Goal: Information Seeking & Learning: Learn about a topic

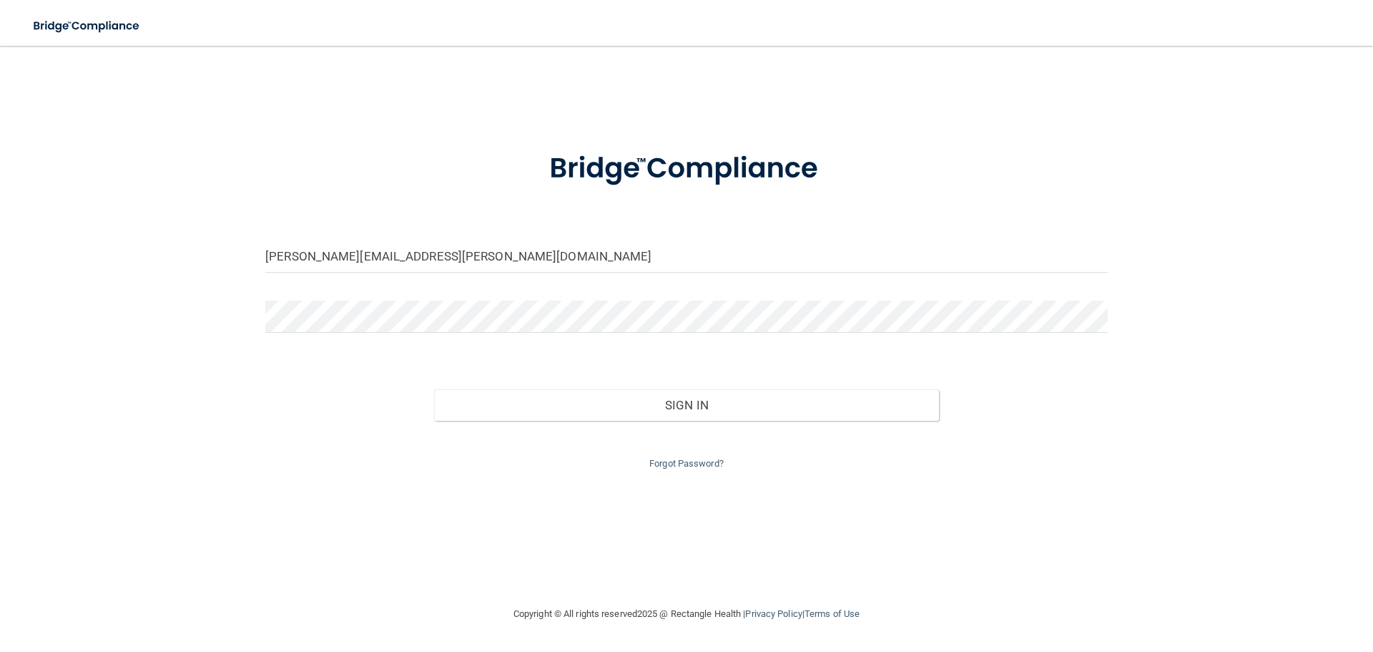
click at [316, 330] on div at bounding box center [687, 321] width 864 height 43
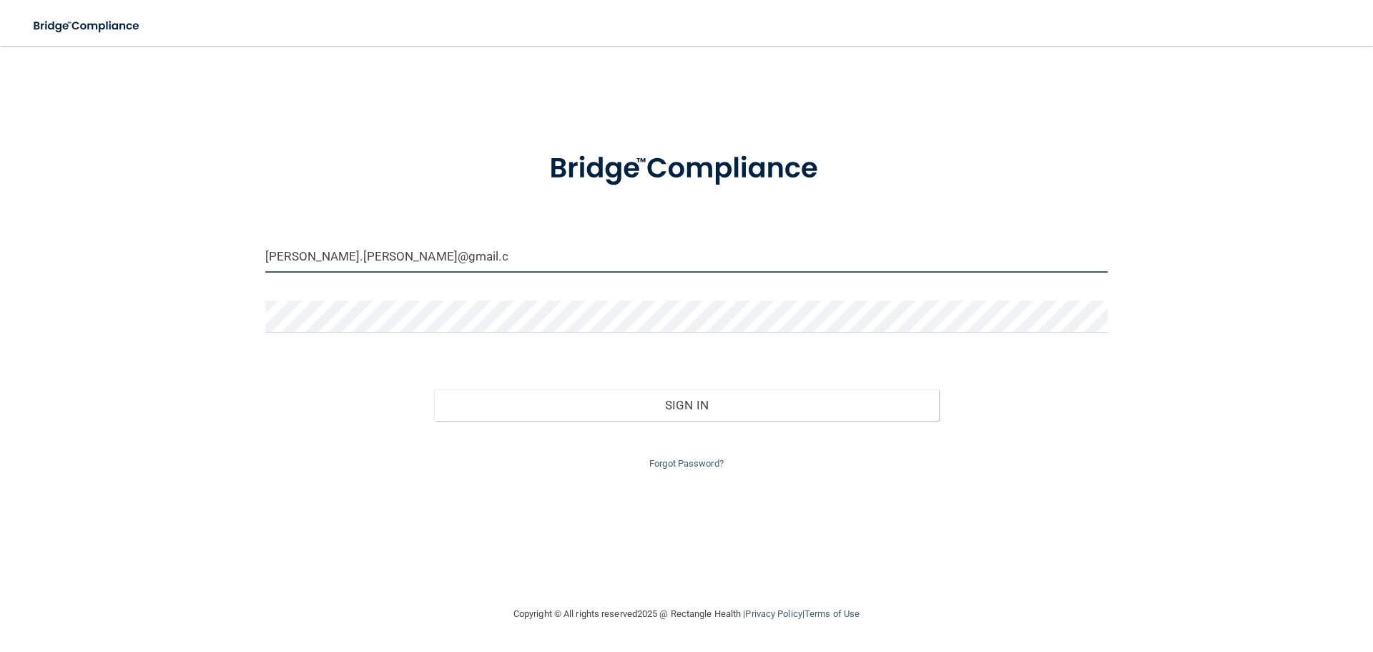
type input "[PERSON_NAME][EMAIL_ADDRESS][PERSON_NAME]."
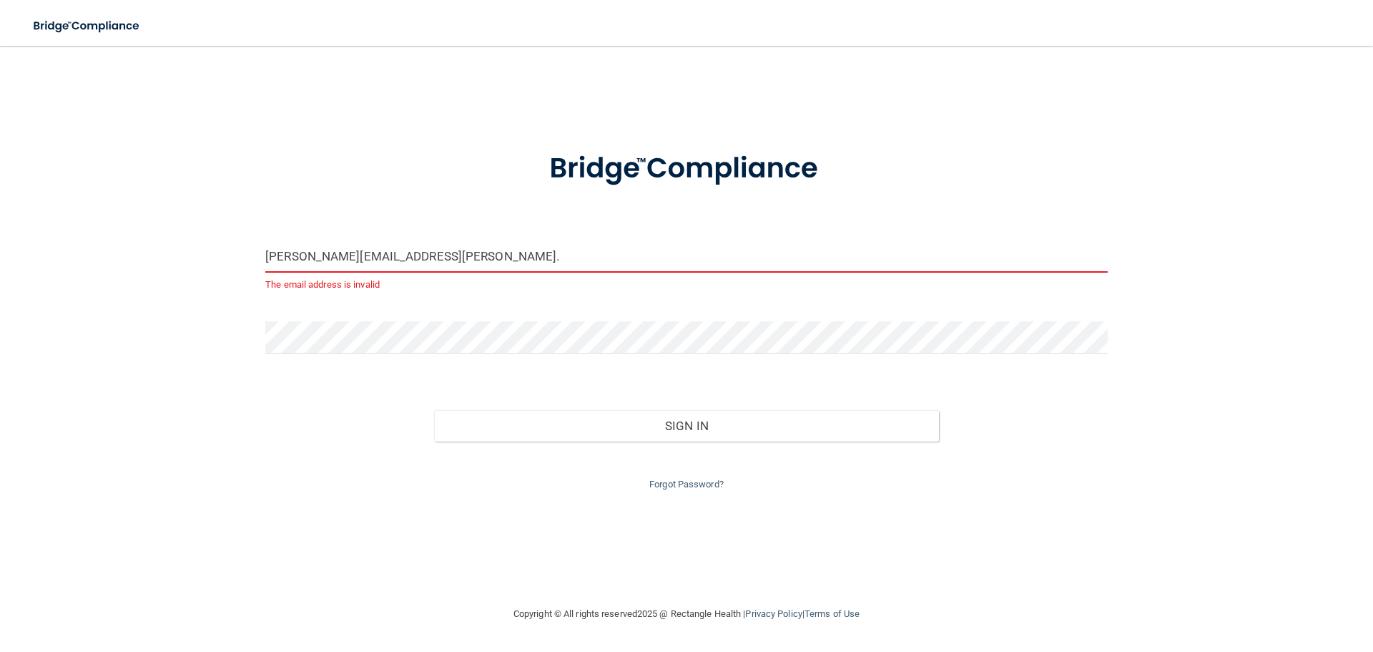
drag, startPoint x: 449, startPoint y: 255, endPoint x: -362, endPoint y: 272, distance: 810.6
click at [0, 272] on html "Toggle navigation Manage My Enterprise Manage My Location [PERSON_NAME][EMAIL_A…" at bounding box center [686, 326] width 1373 height 652
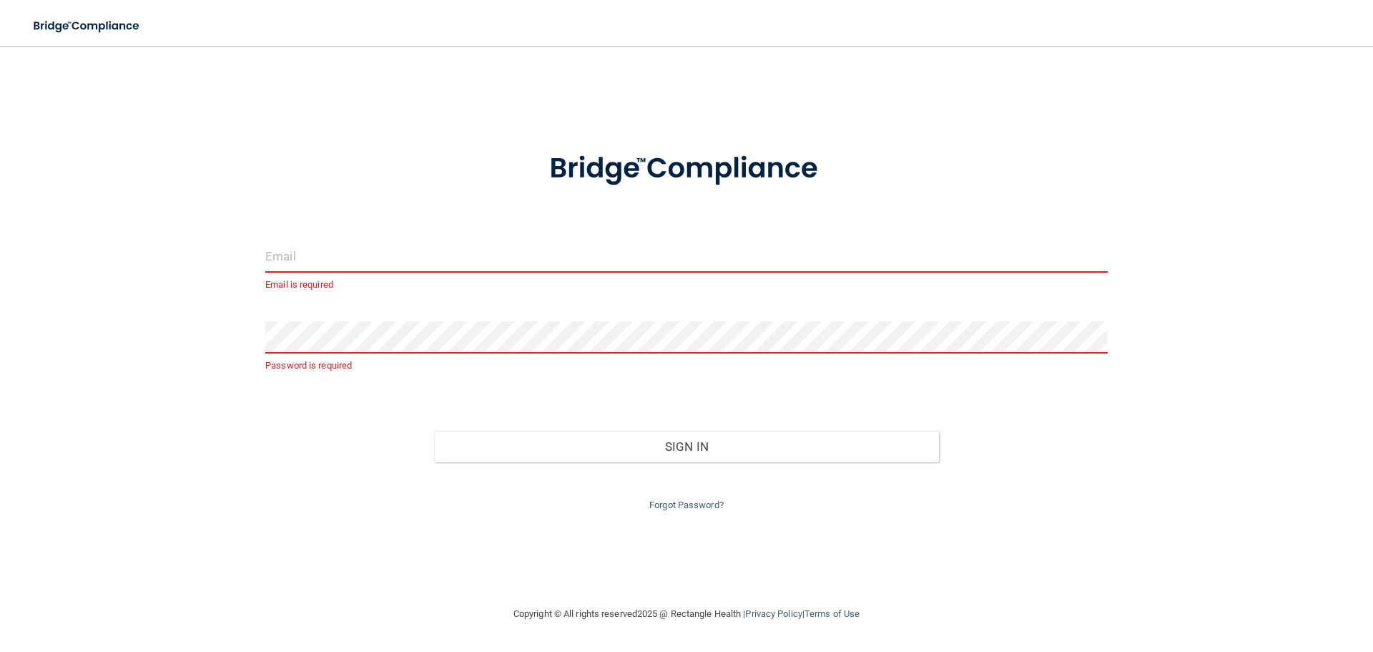
click at [293, 247] on input "email" at bounding box center [686, 256] width 843 height 32
click at [546, 202] on img at bounding box center [686, 169] width 333 height 74
click at [486, 261] on input "email" at bounding box center [686, 256] width 843 height 32
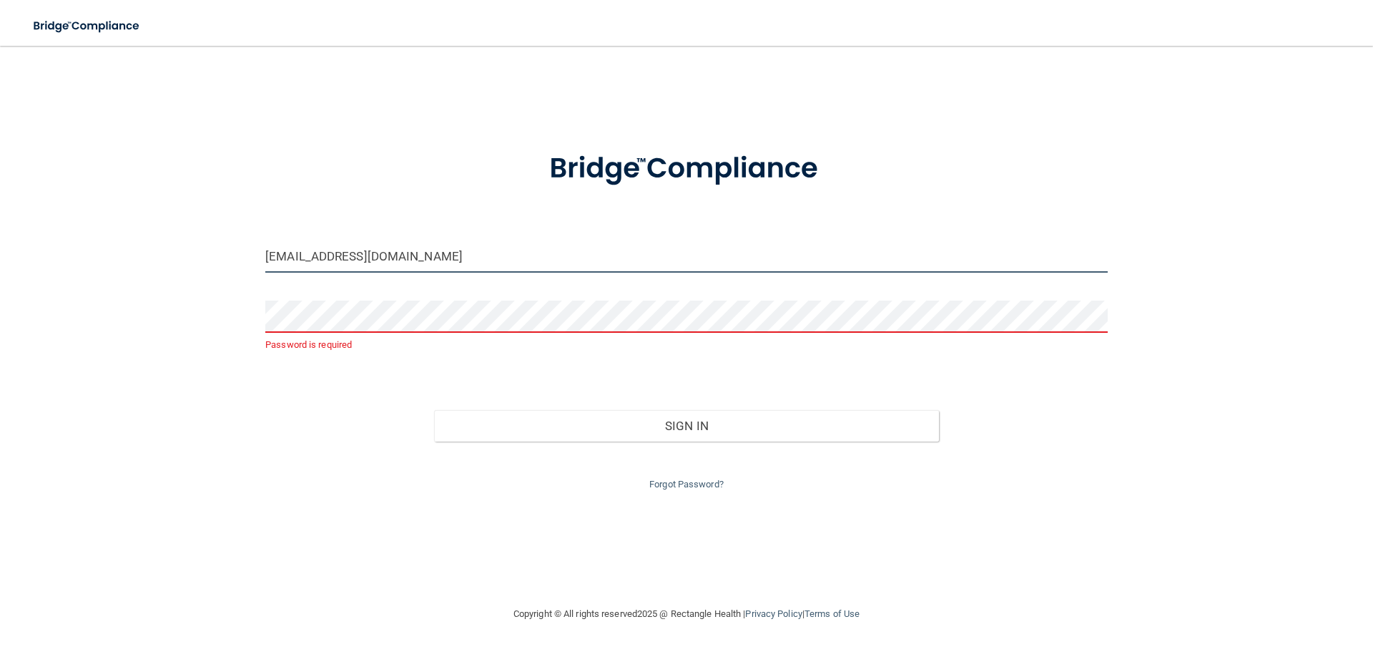
type input "[EMAIL_ADDRESS][DOMAIN_NAME]"
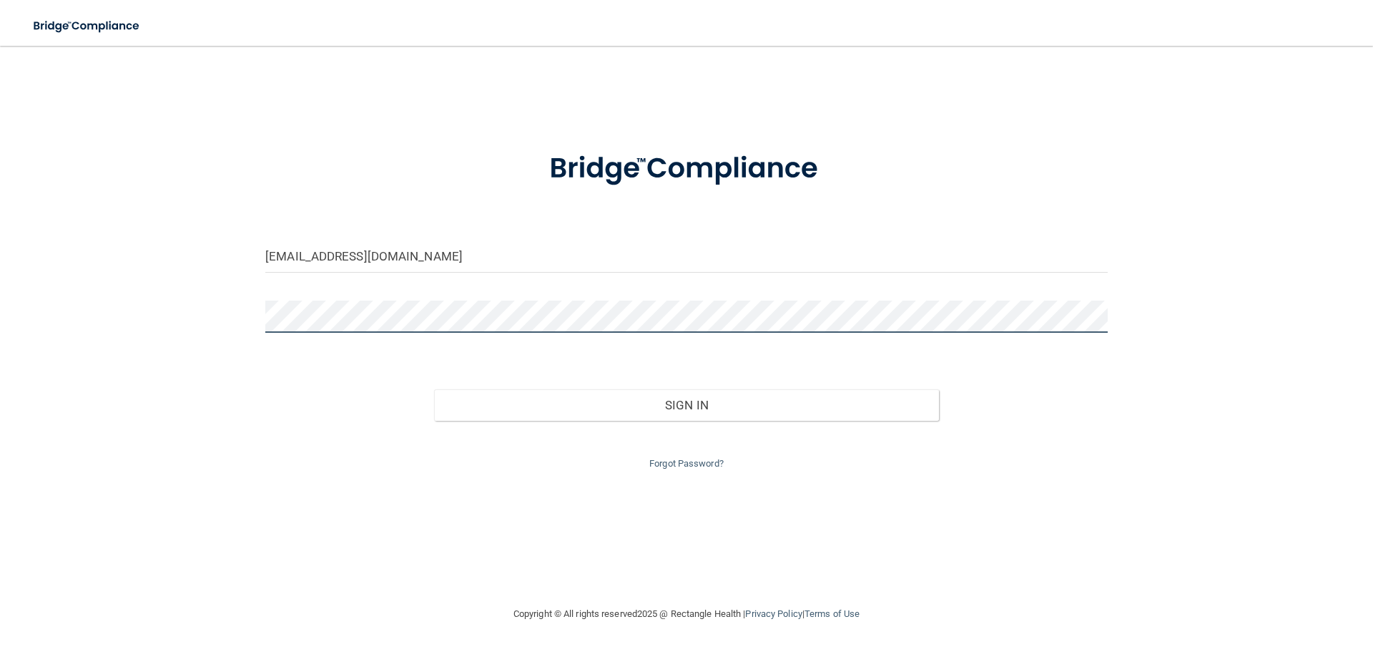
click at [434, 389] on button "Sign In" at bounding box center [687, 404] width 506 height 31
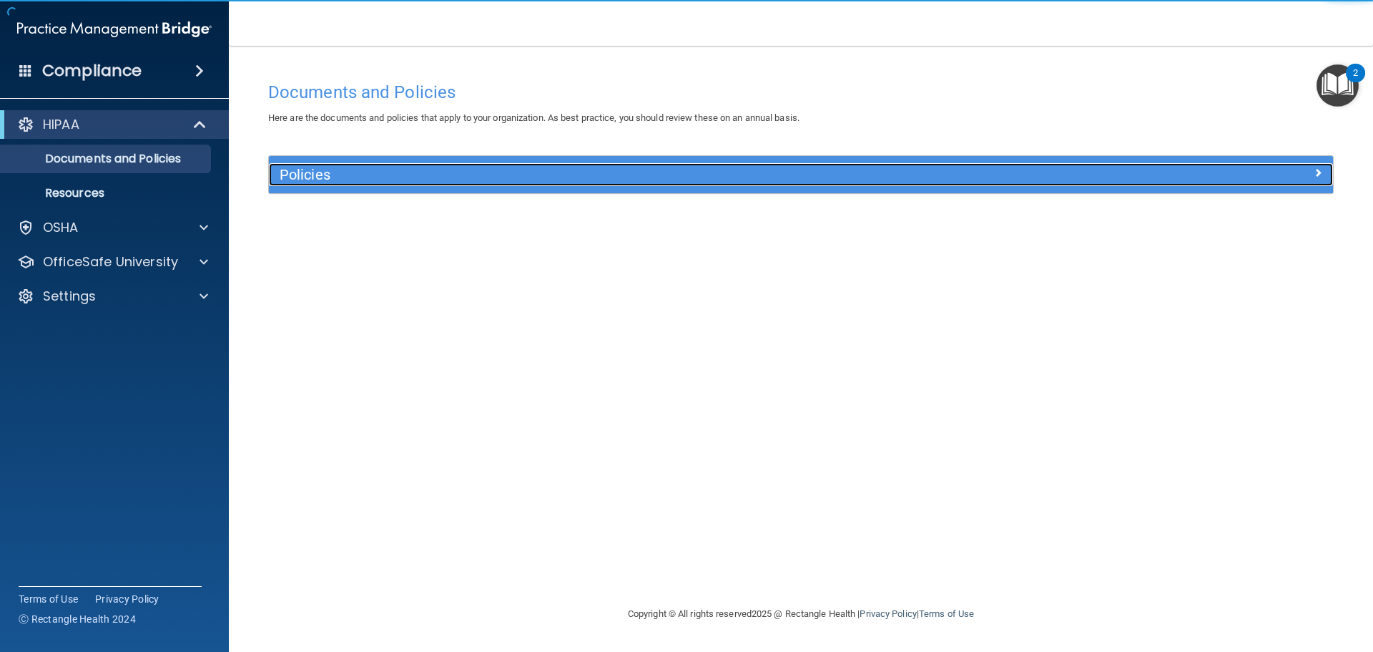
click at [441, 178] on h5 "Policies" at bounding box center [668, 175] width 777 height 16
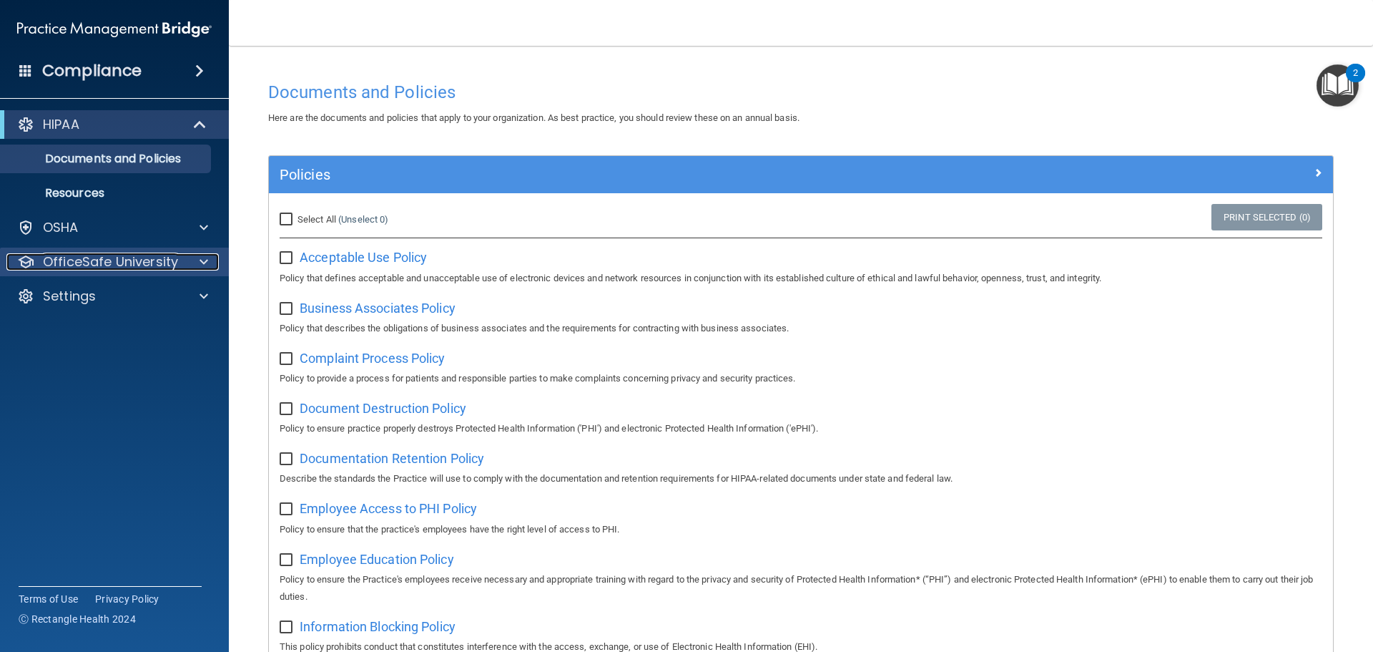
click at [138, 268] on p "OfficeSafe University" at bounding box center [110, 261] width 135 height 17
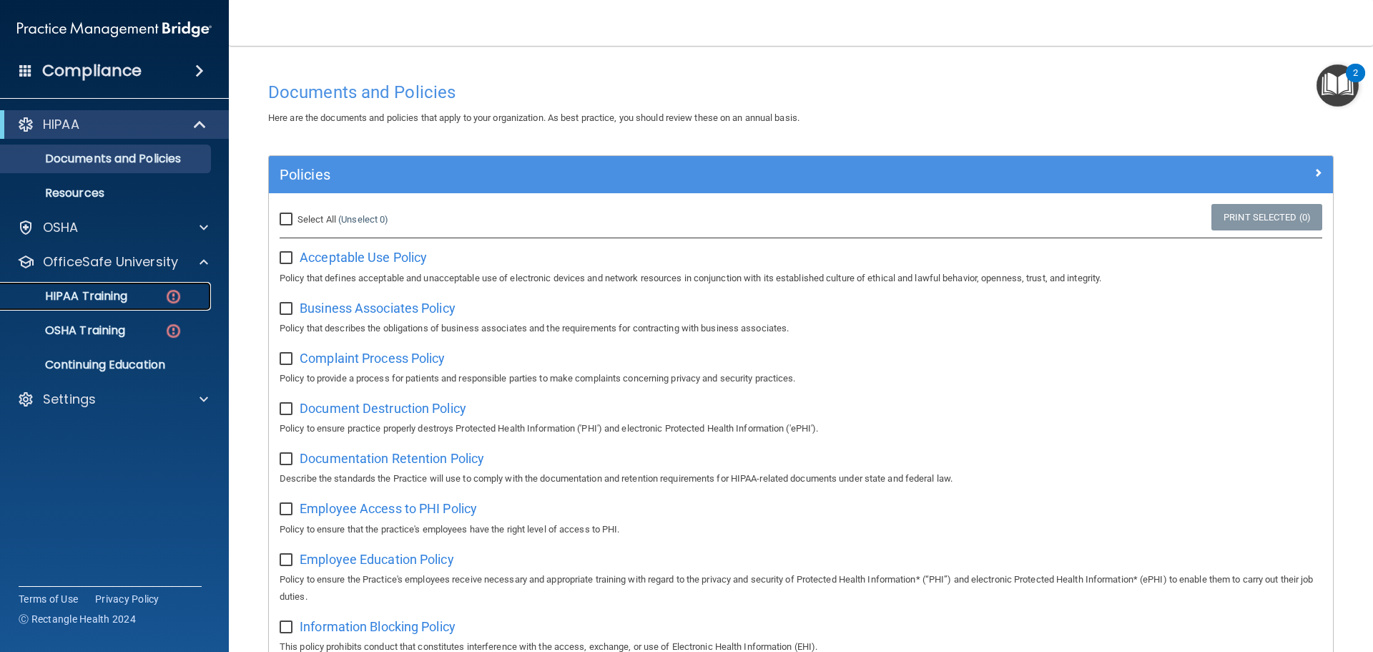
click at [172, 296] on img at bounding box center [174, 297] width 18 height 18
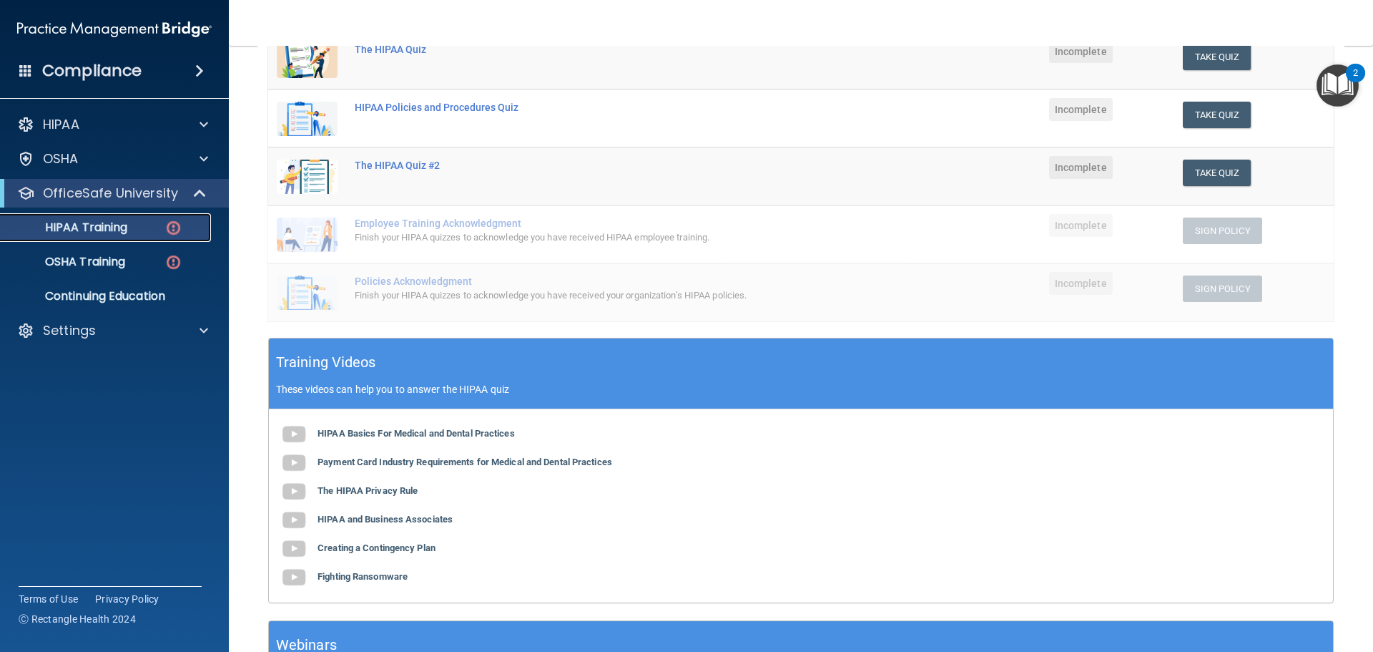
scroll to position [64, 0]
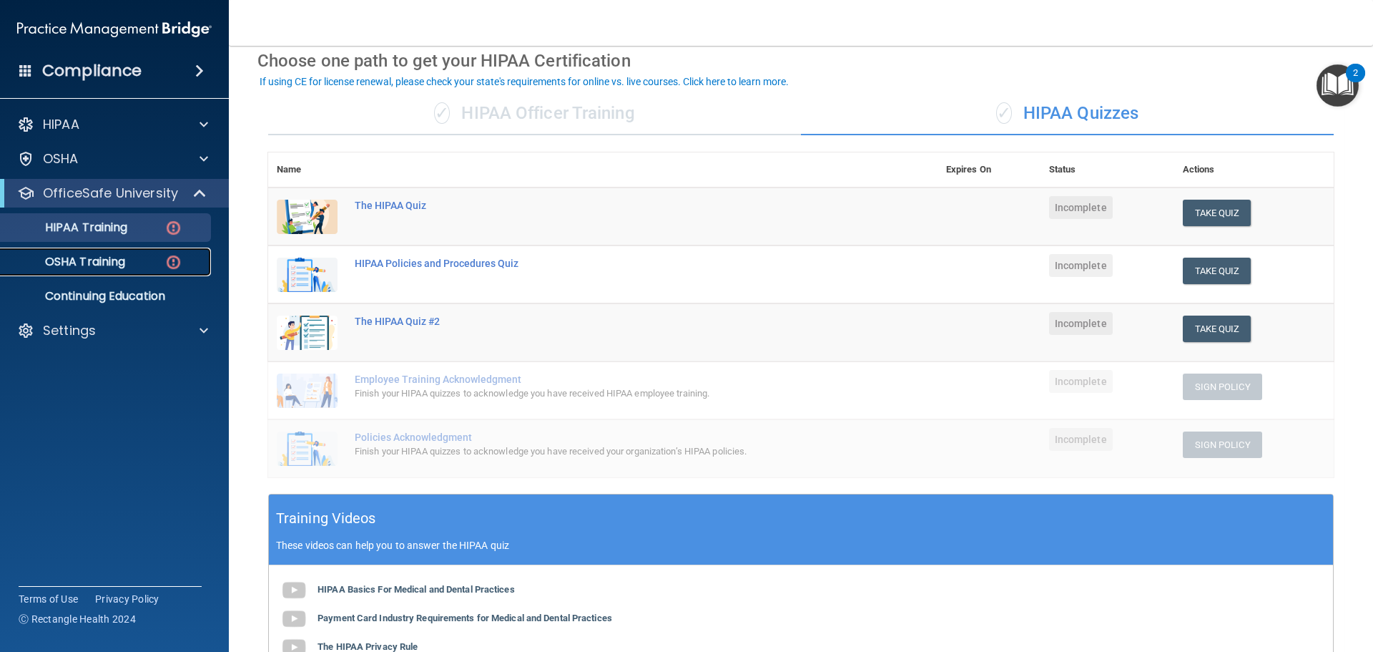
click at [125, 268] on p "OSHA Training" at bounding box center [67, 262] width 116 height 14
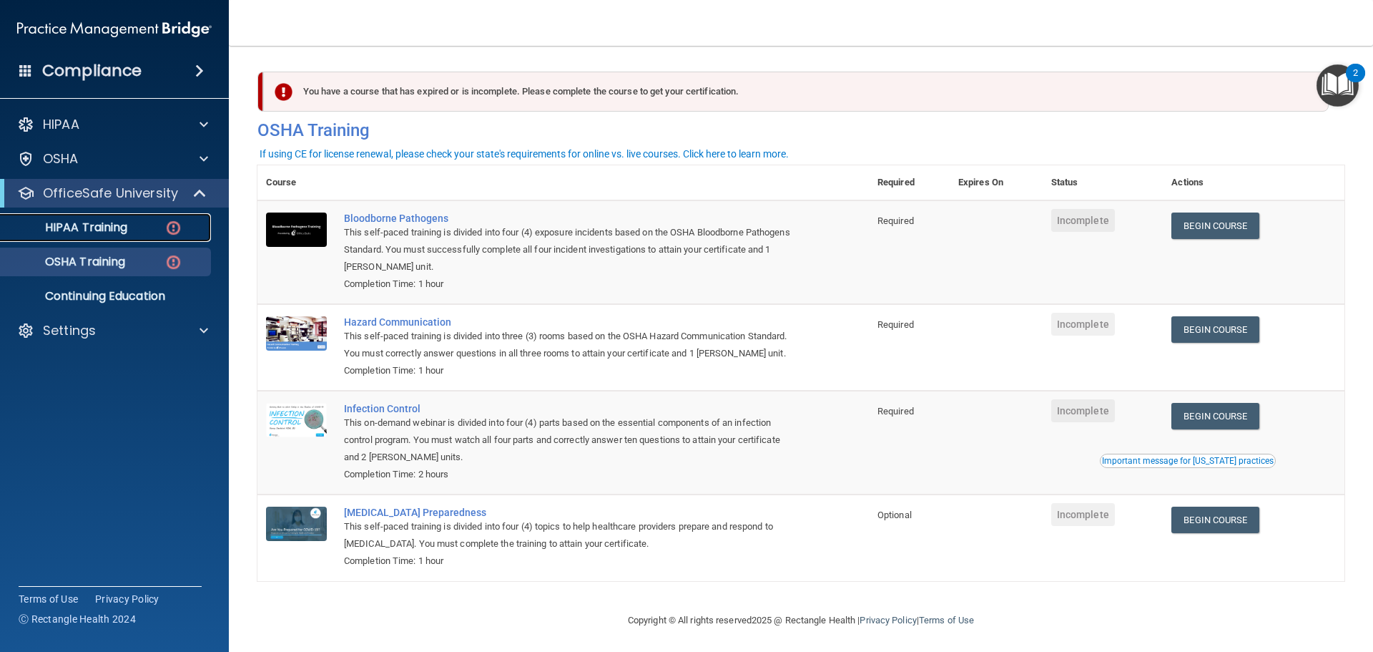
click at [102, 217] on link "HIPAA Training" at bounding box center [98, 227] width 225 height 29
